Goal: Check status

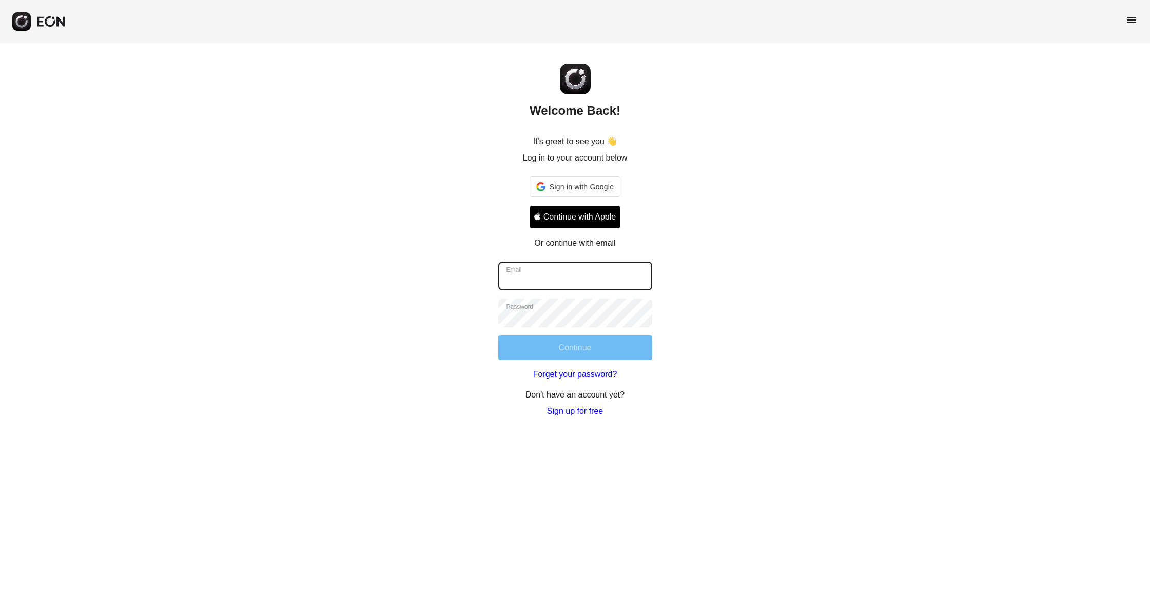
type input "**********"
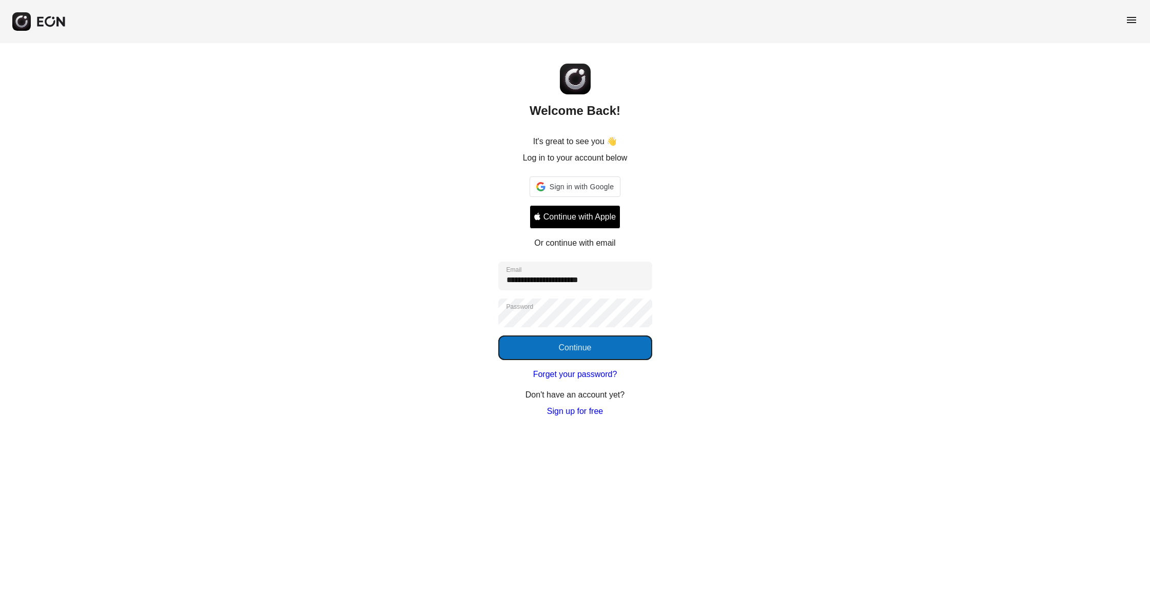
click at [554, 355] on button "Continue" at bounding box center [575, 348] width 154 height 25
